Goal: Information Seeking & Learning: Learn about a topic

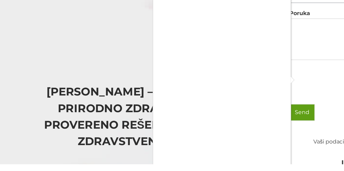
scroll to position [143, 0]
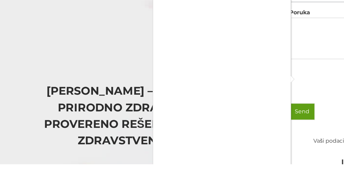
click at [93, 170] on div at bounding box center [172, 85] width 344 height 171
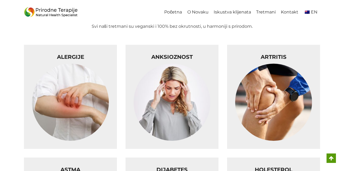
scroll to position [1560, 0]
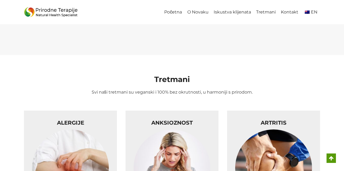
scroll to position [1494, 0]
click at [85, 157] on img at bounding box center [70, 167] width 77 height 77
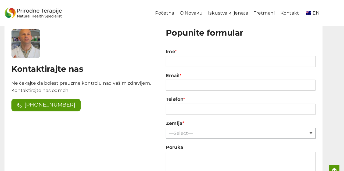
scroll to position [963, 0]
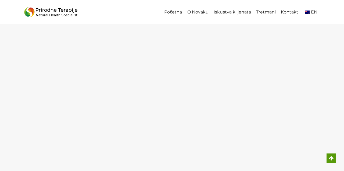
scroll to position [1181, 0]
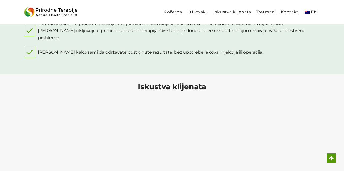
click at [202, 14] on link "O Novaku" at bounding box center [198, 12] width 26 height 12
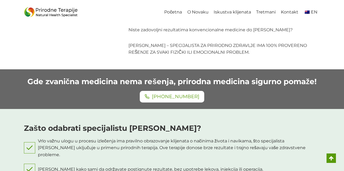
scroll to position [679, 0]
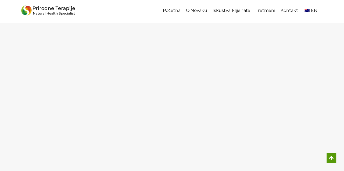
scroll to position [795, 0]
